Goal: Task Accomplishment & Management: Manage account settings

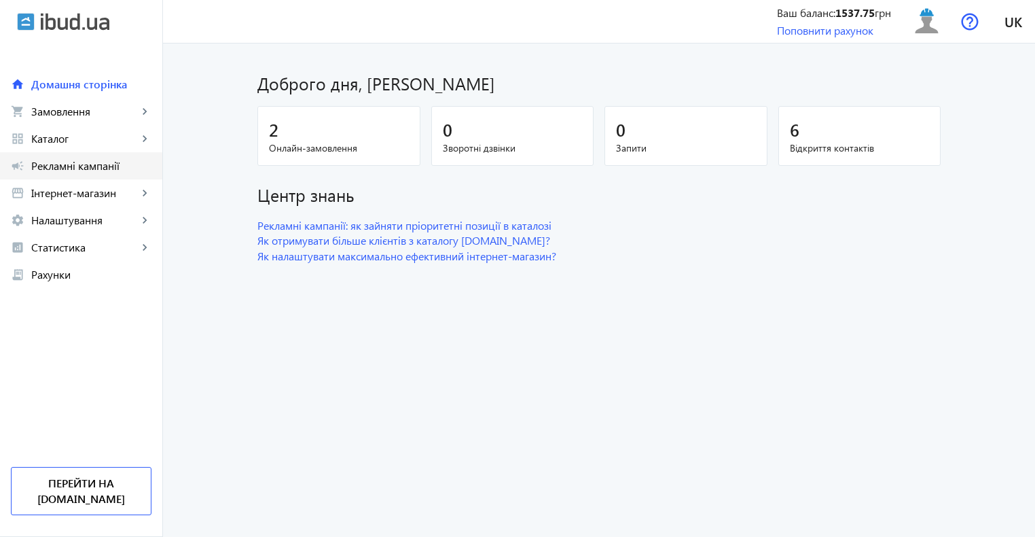
drag, startPoint x: 0, startPoint y: 0, endPoint x: 86, endPoint y: 168, distance: 188.6
click at [86, 168] on span "Рекламні кампанії" at bounding box center [91, 166] width 120 height 14
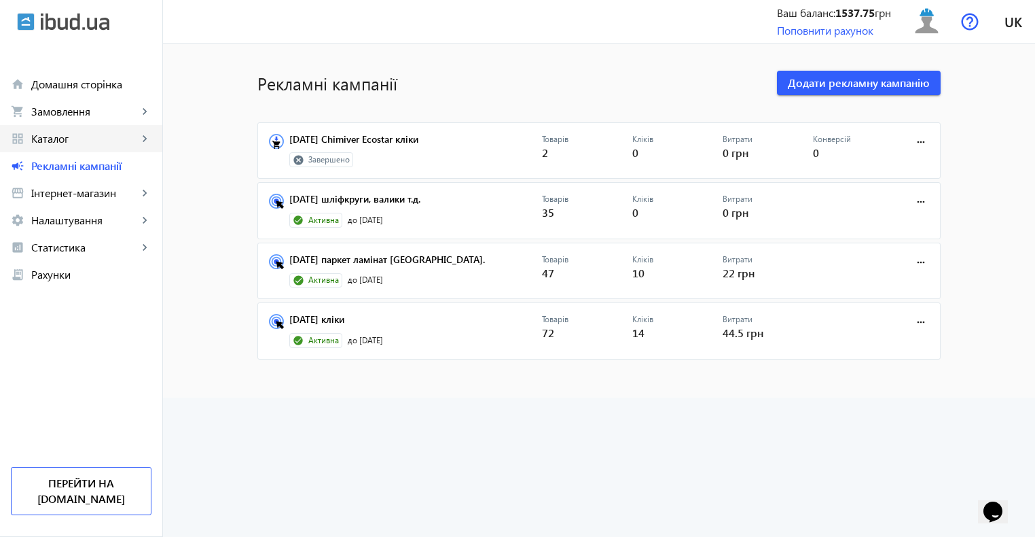
click at [51, 139] on span "Каталог" at bounding box center [84, 139] width 107 height 14
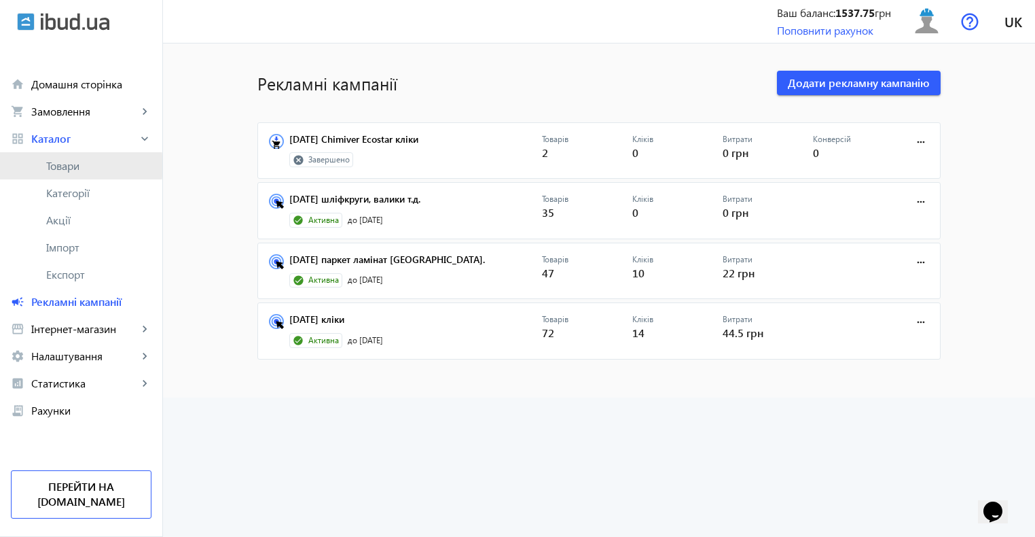
click at [72, 166] on span "Товари" at bounding box center [98, 166] width 105 height 14
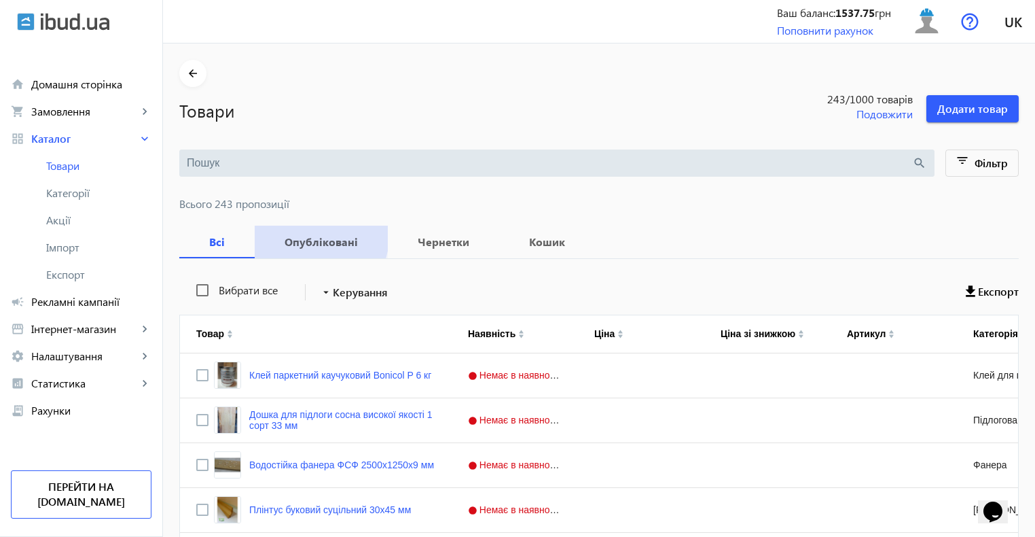
click at [290, 232] on span "Опубліковані" at bounding box center [321, 241] width 101 height 33
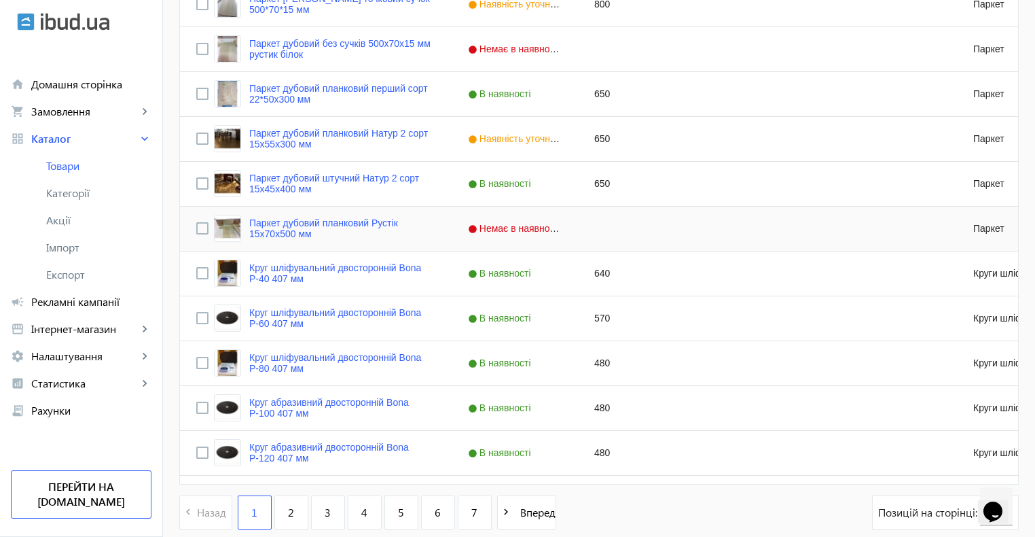
scroll to position [1292, 0]
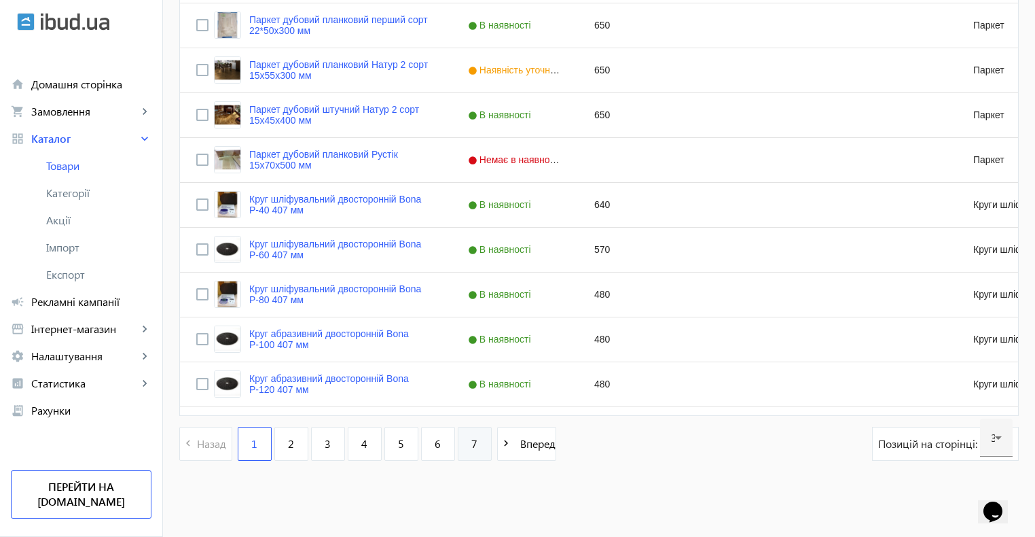
click at [473, 451] on link "7" at bounding box center [475, 444] width 34 height 34
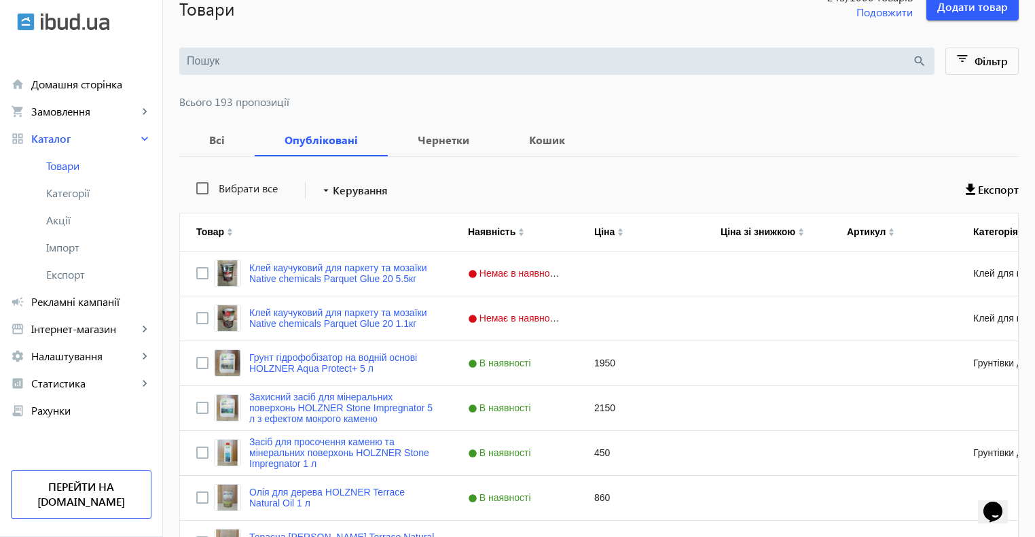
scroll to position [530, 0]
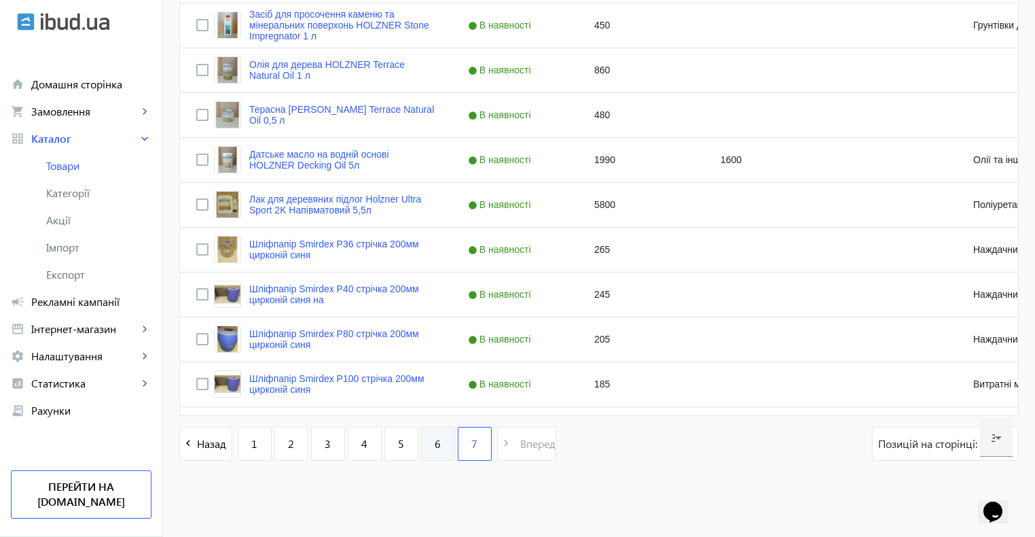
click at [438, 443] on link "6" at bounding box center [438, 444] width 34 height 34
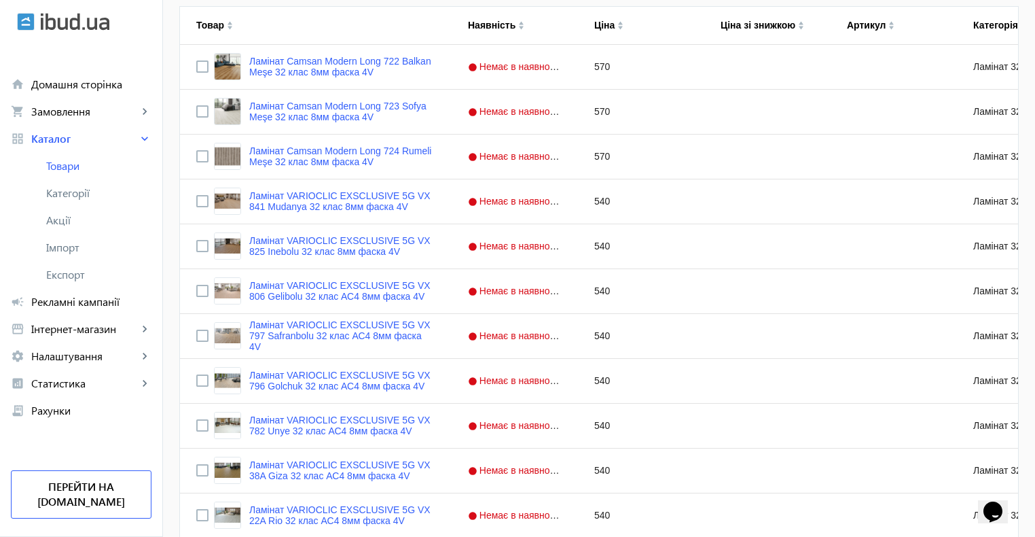
scroll to position [1292, 0]
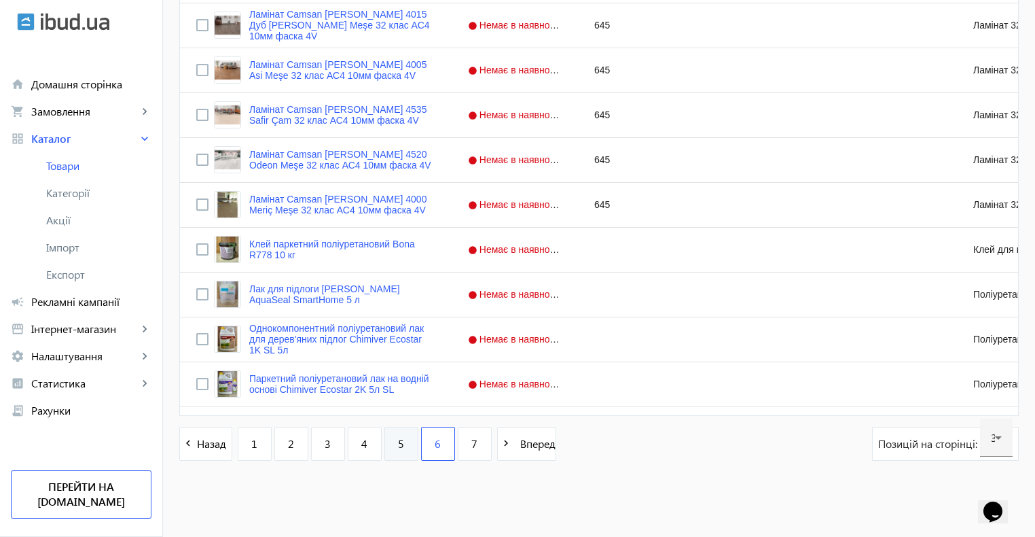
click at [398, 443] on span "5" at bounding box center [401, 443] width 6 height 15
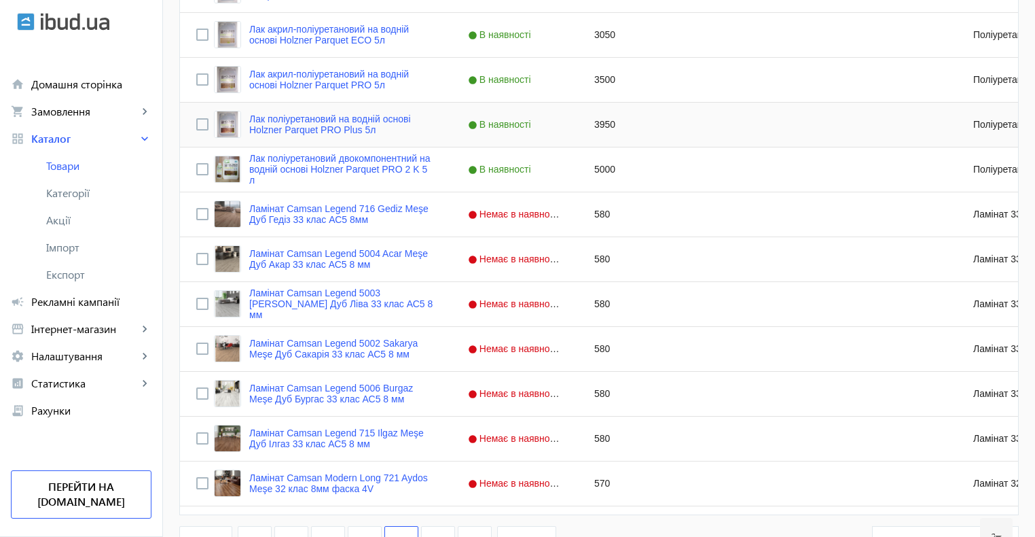
scroll to position [1292, 0]
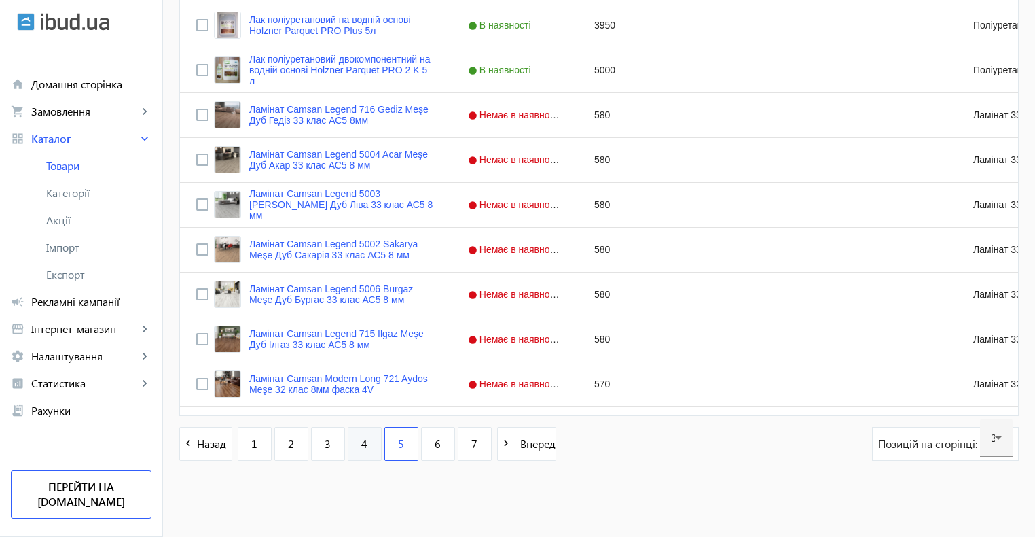
click at [361, 448] on span "4" at bounding box center [364, 443] width 6 height 15
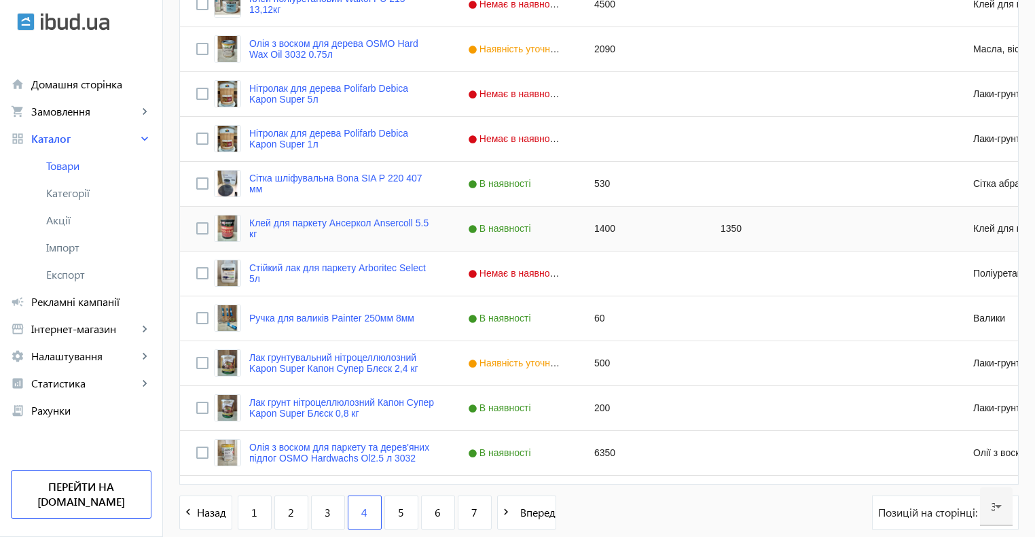
scroll to position [1292, 0]
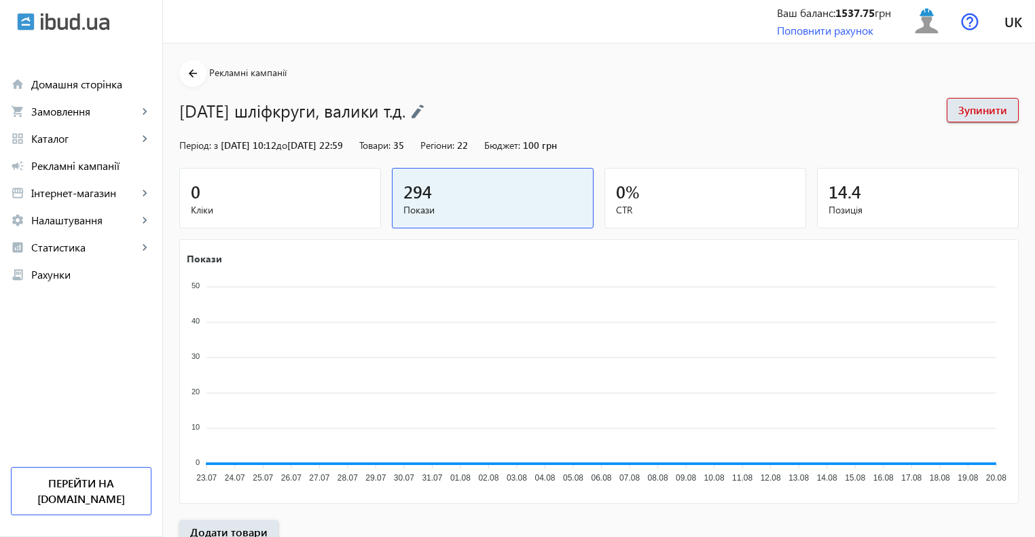
click at [310, 194] on div "0" at bounding box center [280, 191] width 179 height 24
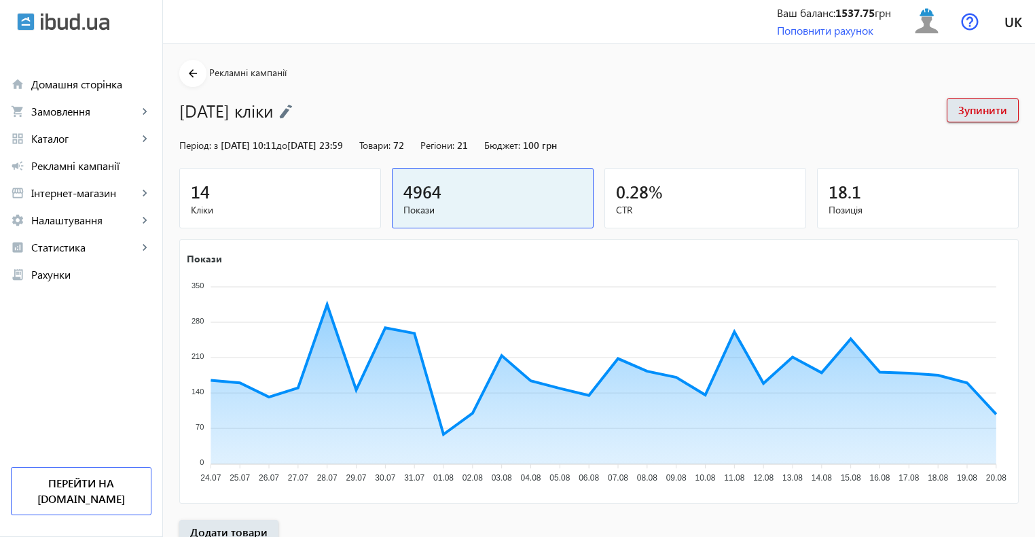
click at [332, 198] on div "14" at bounding box center [280, 191] width 179 height 24
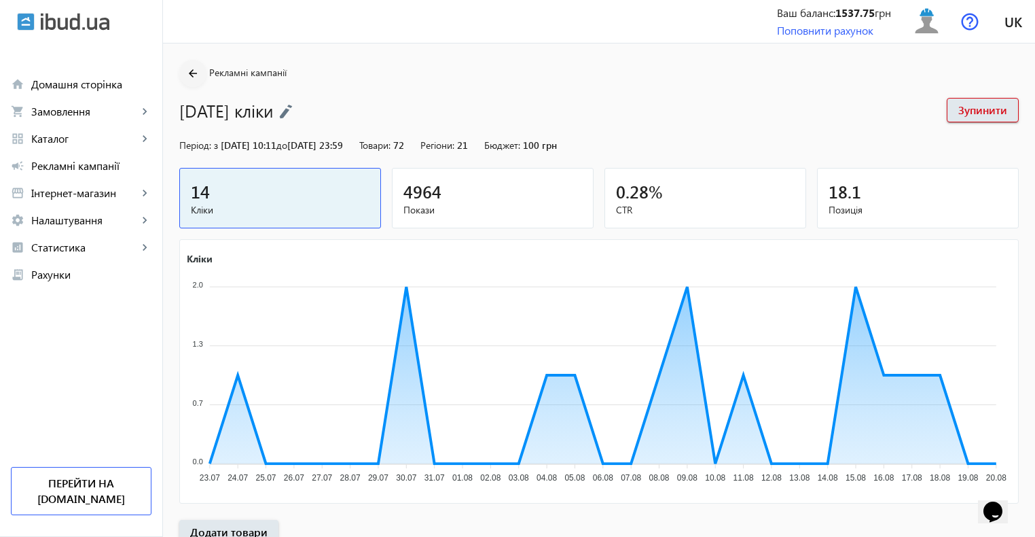
click at [187, 73] on mat-icon "arrow_back" at bounding box center [193, 73] width 17 height 17
